Goal: Find specific fact: Find contact information

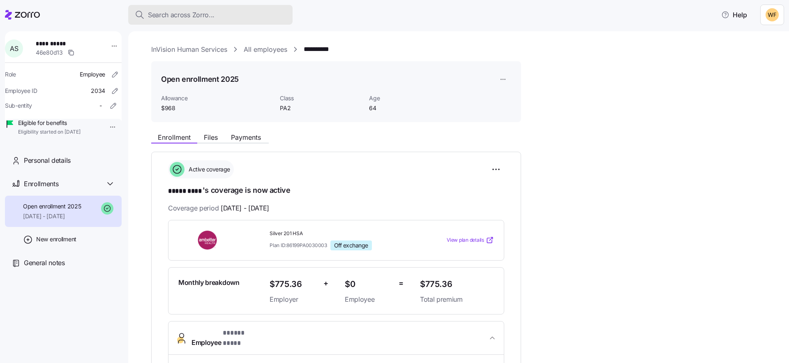
click at [175, 15] on span "Search across Zorro..." at bounding box center [181, 15] width 67 height 10
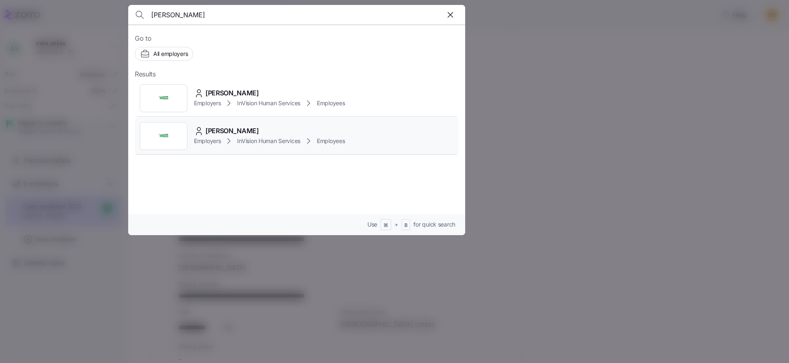
type input "[PERSON_NAME]"
click at [244, 143] on span "InVision Human Services" at bounding box center [268, 141] width 63 height 8
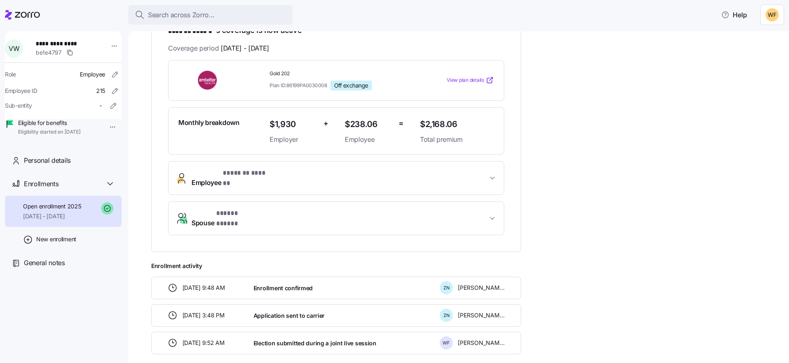
scroll to position [183, 0]
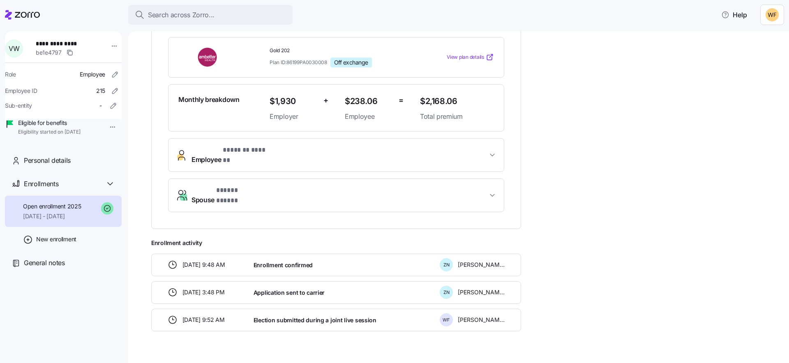
click at [369, 153] on span "Employee * ******* ****** *" at bounding box center [340, 155] width 296 height 20
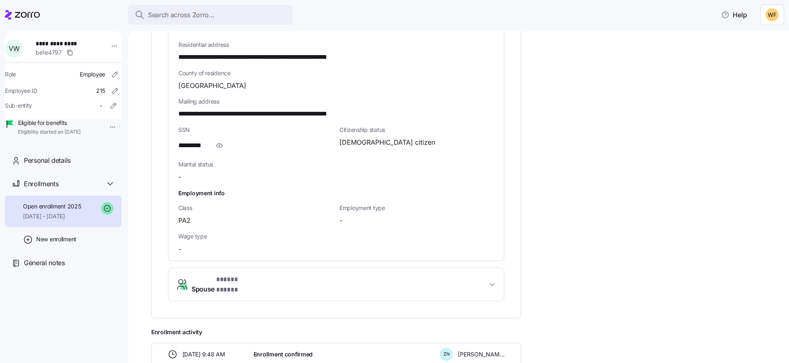
scroll to position [516, 0]
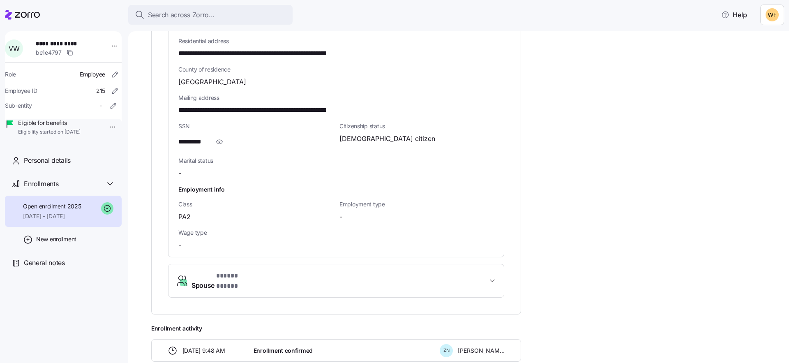
click at [475, 271] on span "Spouse * ***** ***** *" at bounding box center [340, 281] width 296 height 20
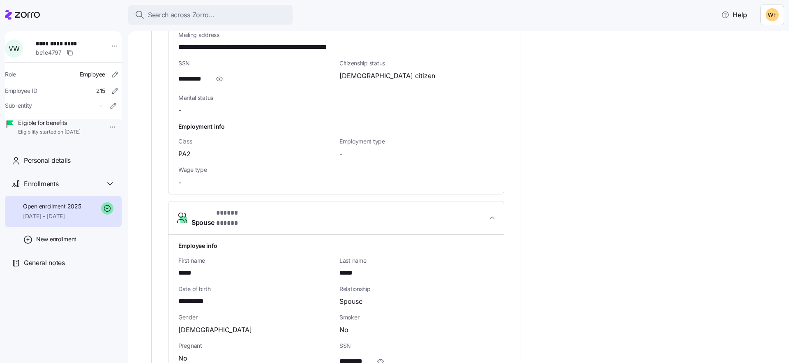
scroll to position [590, 0]
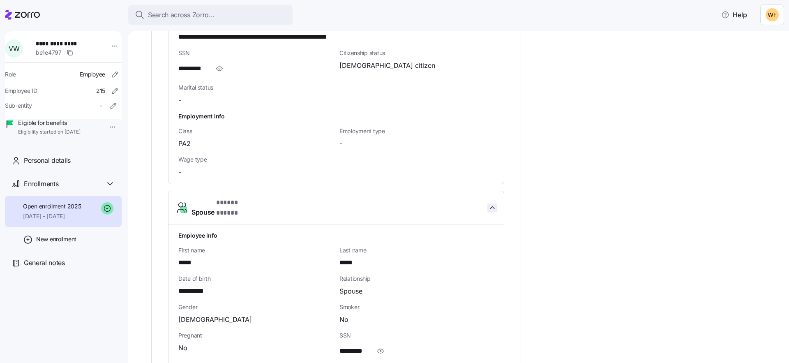
click at [493, 207] on icon "button" at bounding box center [492, 208] width 4 height 2
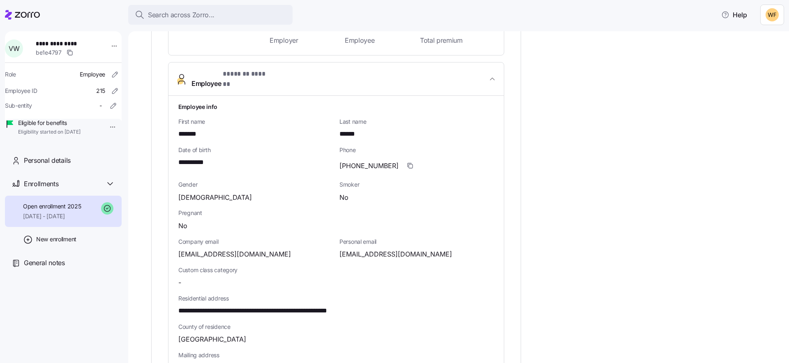
scroll to position [211, 0]
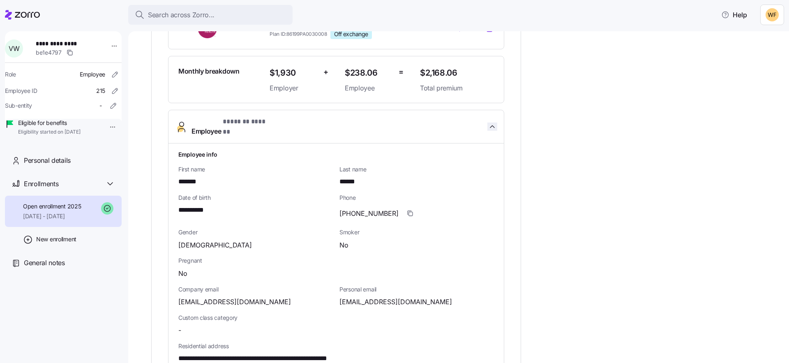
click at [496, 123] on icon "button" at bounding box center [492, 127] width 8 height 8
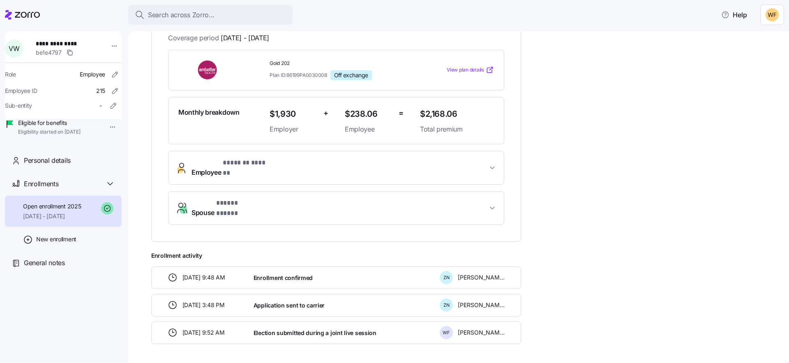
scroll to position [175, 0]
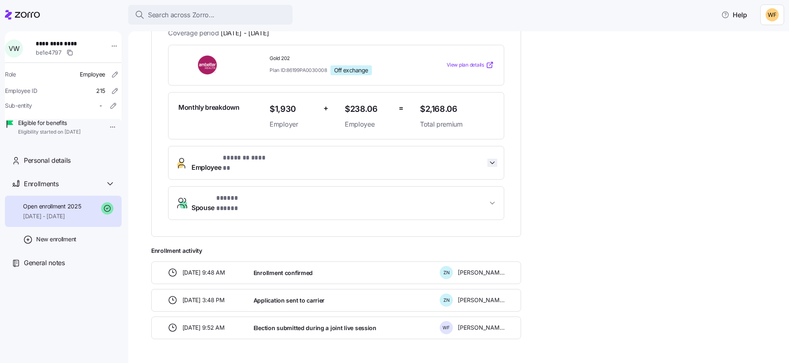
click at [491, 159] on icon "button" at bounding box center [492, 163] width 8 height 8
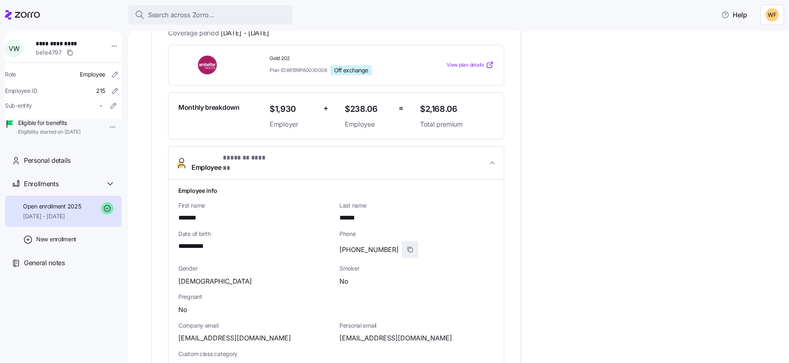
click at [407, 246] on icon "button" at bounding box center [410, 249] width 7 height 7
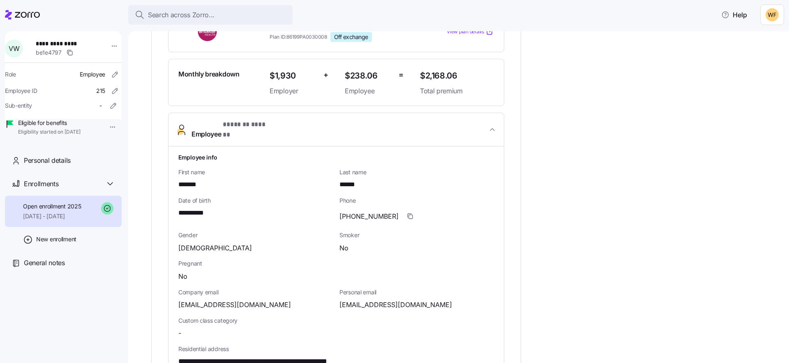
scroll to position [224, 0]
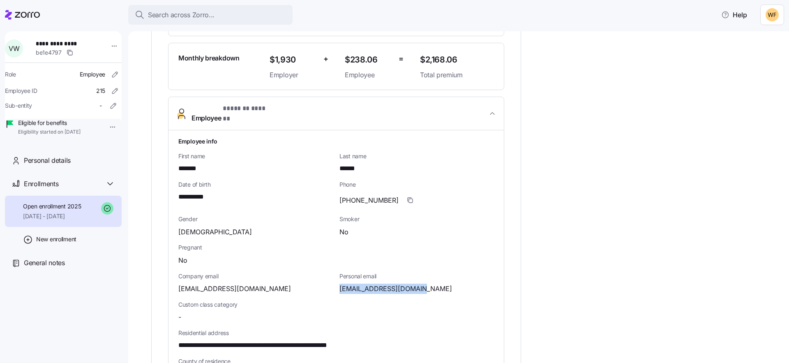
drag, startPoint x: 424, startPoint y: 281, endPoint x: 339, endPoint y: 282, distance: 85.1
click at [340, 284] on div "[EMAIL_ADDRESS][DOMAIN_NAME]" at bounding box center [417, 289] width 155 height 10
copy span "[EMAIL_ADDRESS][DOMAIN_NAME]"
drag, startPoint x: 215, startPoint y: 191, endPoint x: 162, endPoint y: 190, distance: 53.9
click at [162, 190] on div "**********" at bounding box center [336, 266] width 370 height 679
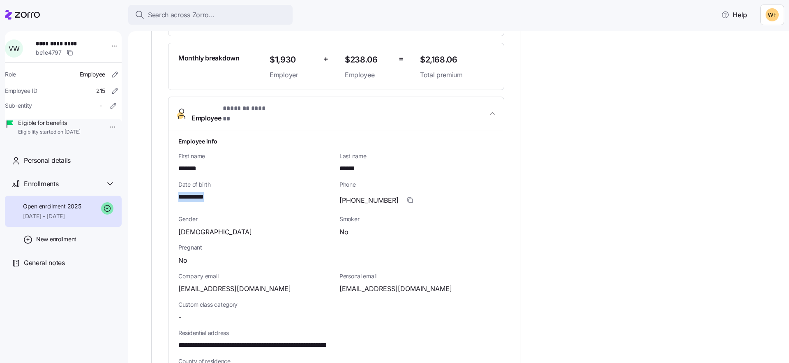
copy span "**********"
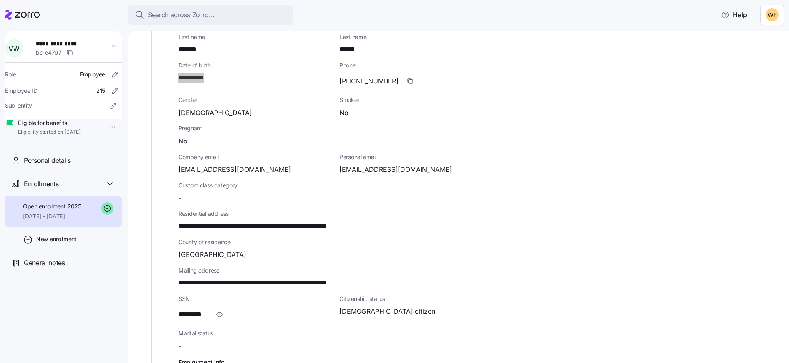
scroll to position [354, 0]
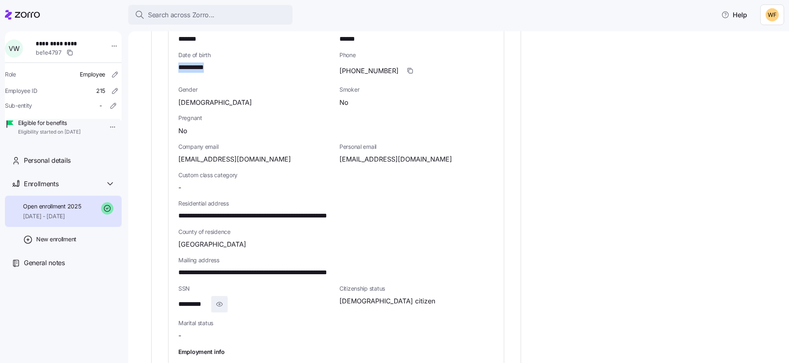
click at [222, 302] on icon "button" at bounding box center [220, 304] width 6 height 4
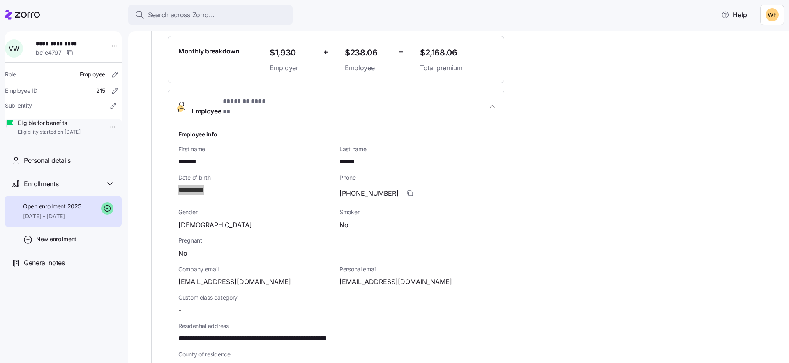
scroll to position [76, 0]
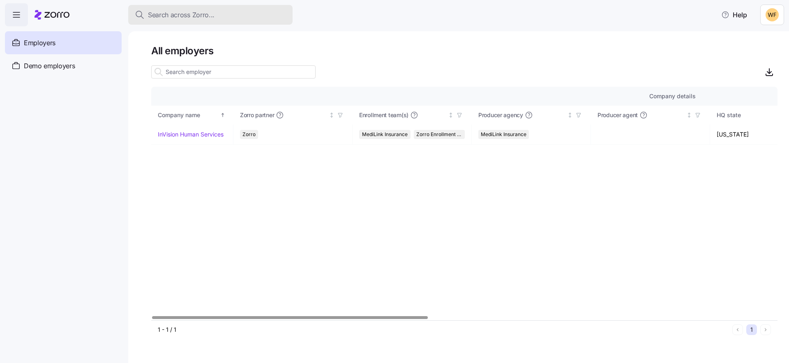
click at [169, 17] on span "Search across Zorro..." at bounding box center [181, 15] width 67 height 10
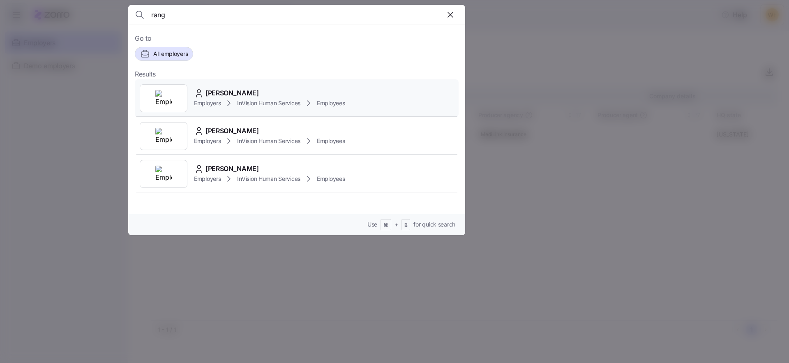
type input "rang"
click at [236, 87] on div "Catherine Rang Employers InVision Human Services Employees" at bounding box center [297, 98] width 324 height 38
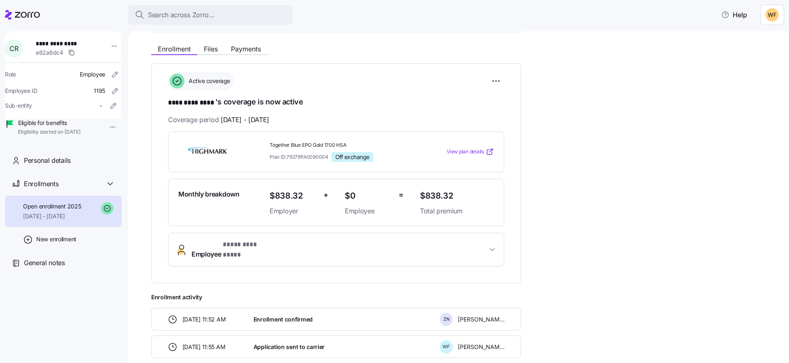
scroll to position [76, 0]
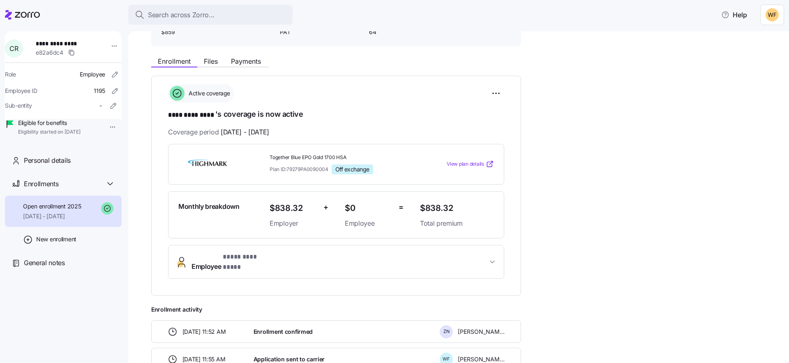
click at [432, 253] on span "Employee * ********* **** *" at bounding box center [340, 262] width 296 height 20
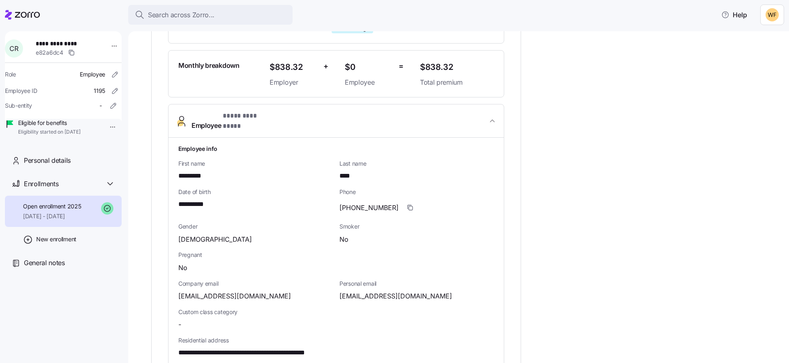
scroll to position [222, 0]
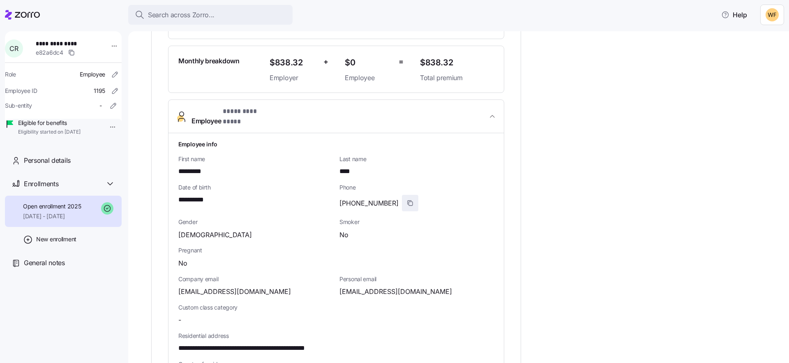
click at [407, 200] on icon "button" at bounding box center [410, 203] width 7 height 7
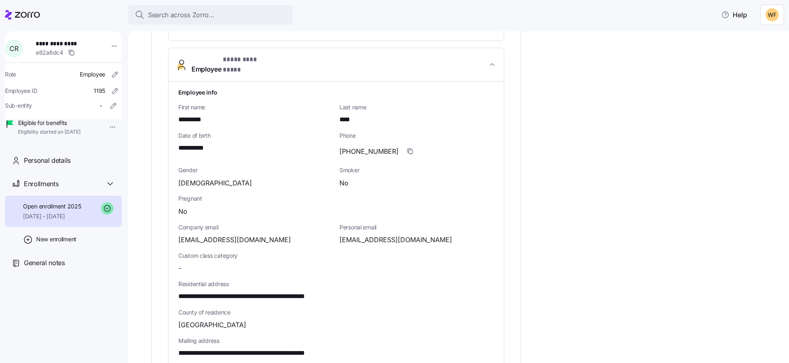
scroll to position [290, 0]
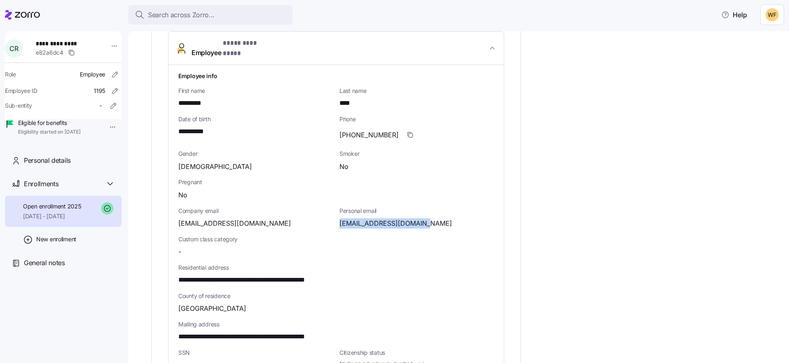
drag, startPoint x: 427, startPoint y: 216, endPoint x: 338, endPoint y: 220, distance: 89.3
click at [338, 220] on div "Personal email catherinelang@yahoo.com" at bounding box center [416, 217] width 161 height 28
copy span "catherinelang@yahoo.com"
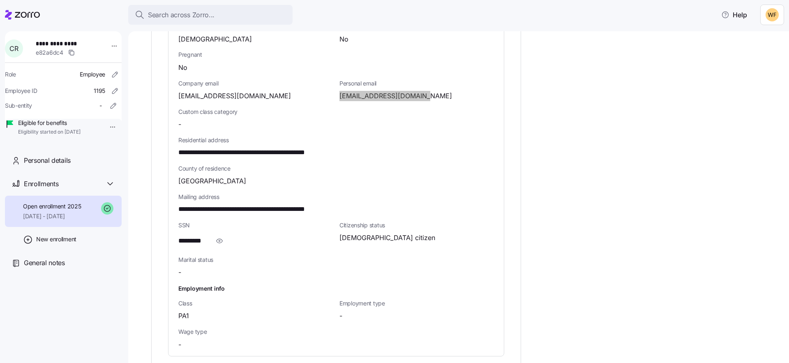
scroll to position [349, 0]
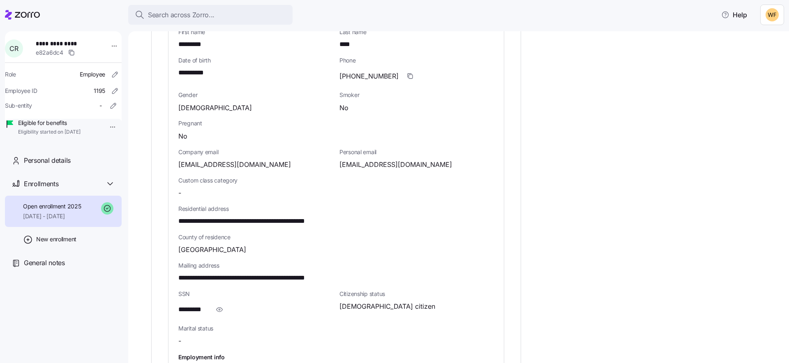
click at [590, 219] on div "**********" at bounding box center [464, 162] width 627 height 764
click at [221, 305] on icon "button" at bounding box center [219, 310] width 8 height 10
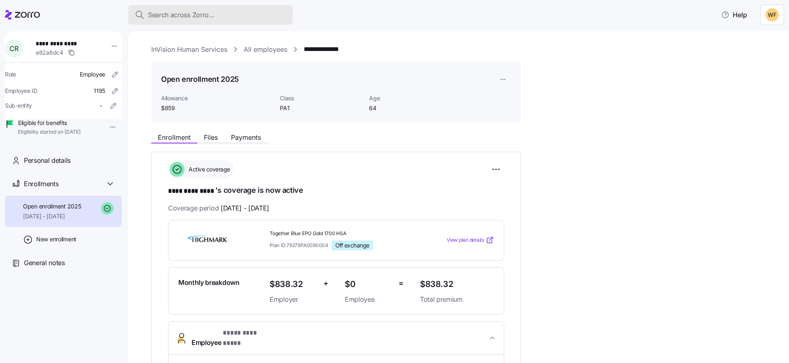
click at [192, 14] on span "Search across Zorro..." at bounding box center [181, 15] width 67 height 10
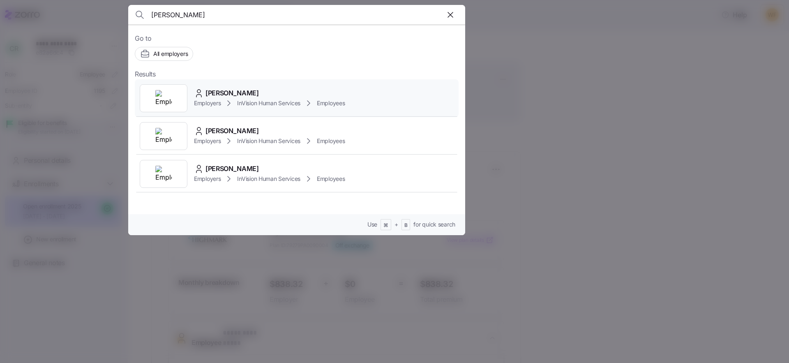
type input "terry swan"
click at [247, 99] on span "InVision Human Services" at bounding box center [268, 103] width 63 height 8
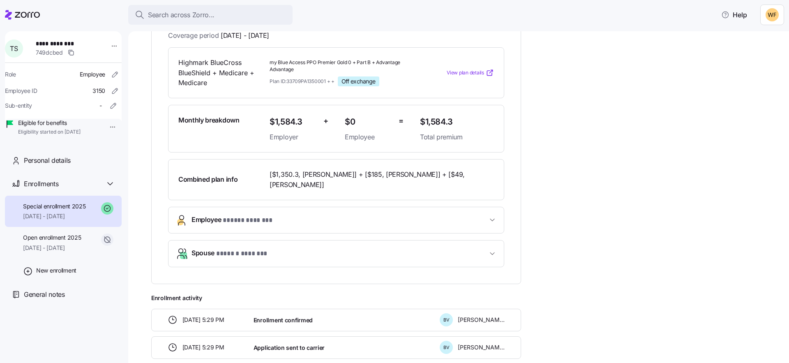
scroll to position [177, 0]
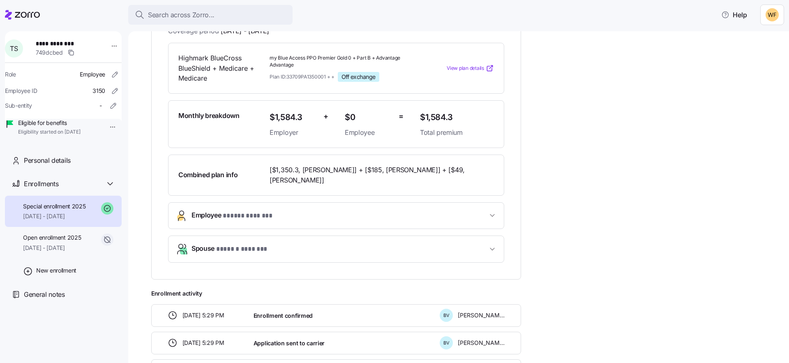
click at [489, 243] on button "Spouse * ****** ******* *" at bounding box center [336, 249] width 335 height 26
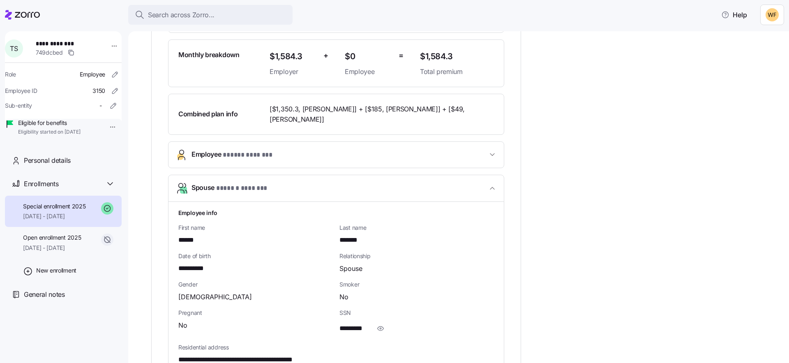
scroll to position [357, 0]
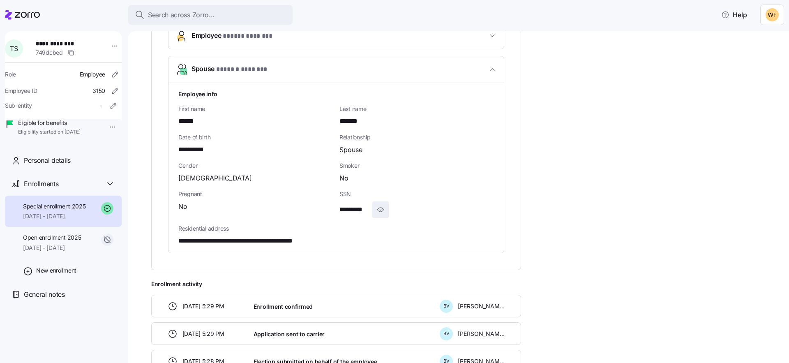
click at [384, 208] on icon "button" at bounding box center [381, 210] width 8 height 10
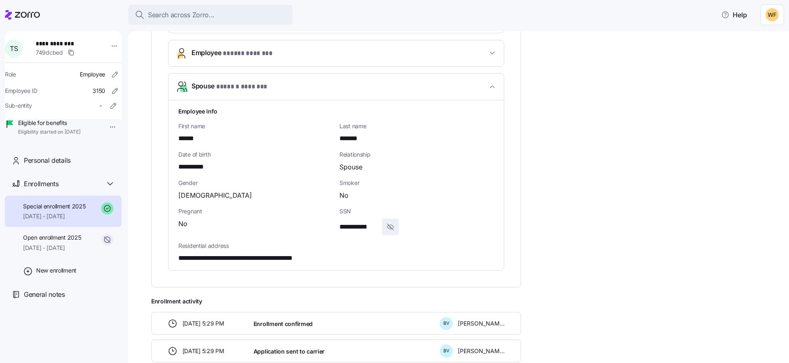
scroll to position [338, 0]
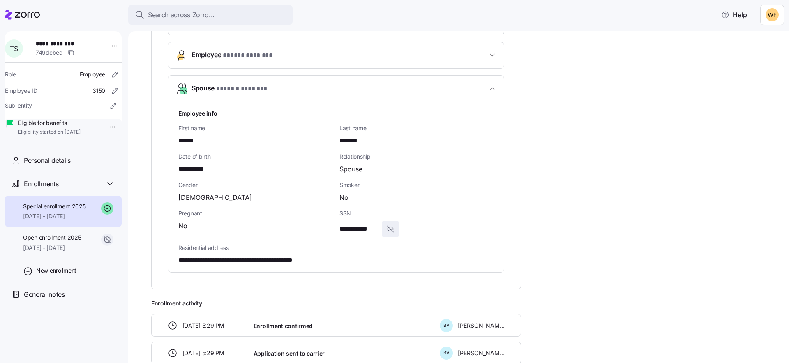
click at [309, 55] on span "Employee * ***** ******* *" at bounding box center [340, 55] width 296 height 11
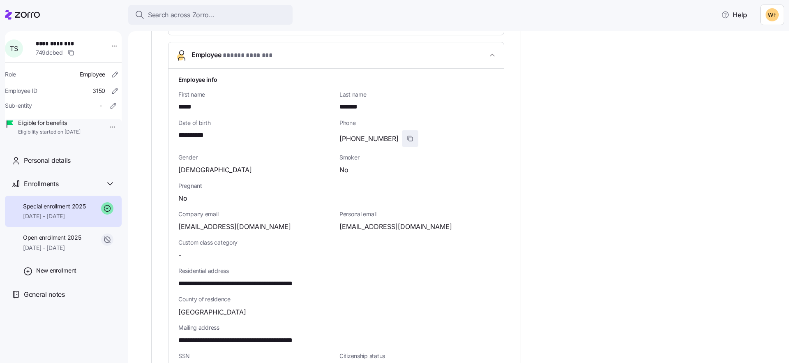
click at [407, 138] on icon "button" at bounding box center [410, 138] width 7 height 7
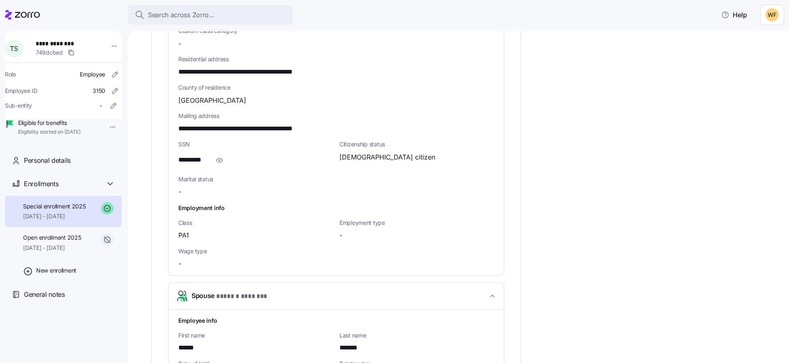
scroll to position [534, 0]
